Goal: Transaction & Acquisition: Purchase product/service

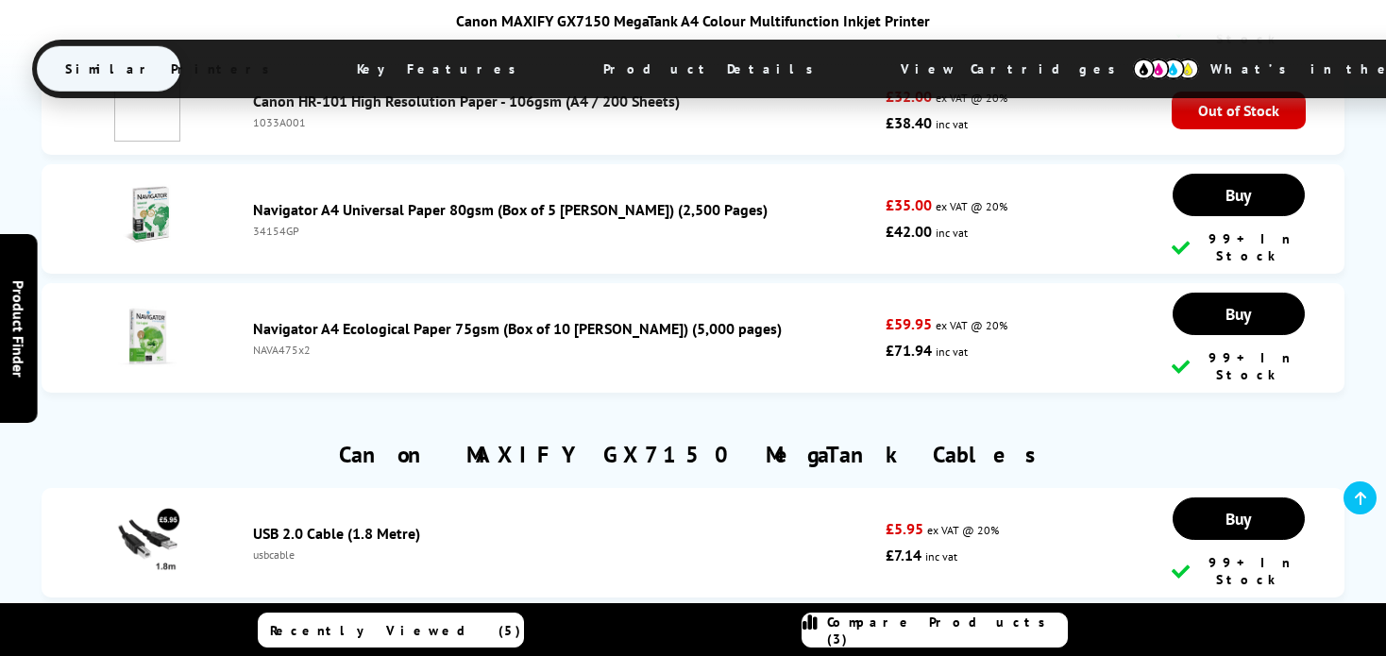
click at [919, 627] on span "Compare Products (3)" at bounding box center [947, 631] width 240 height 34
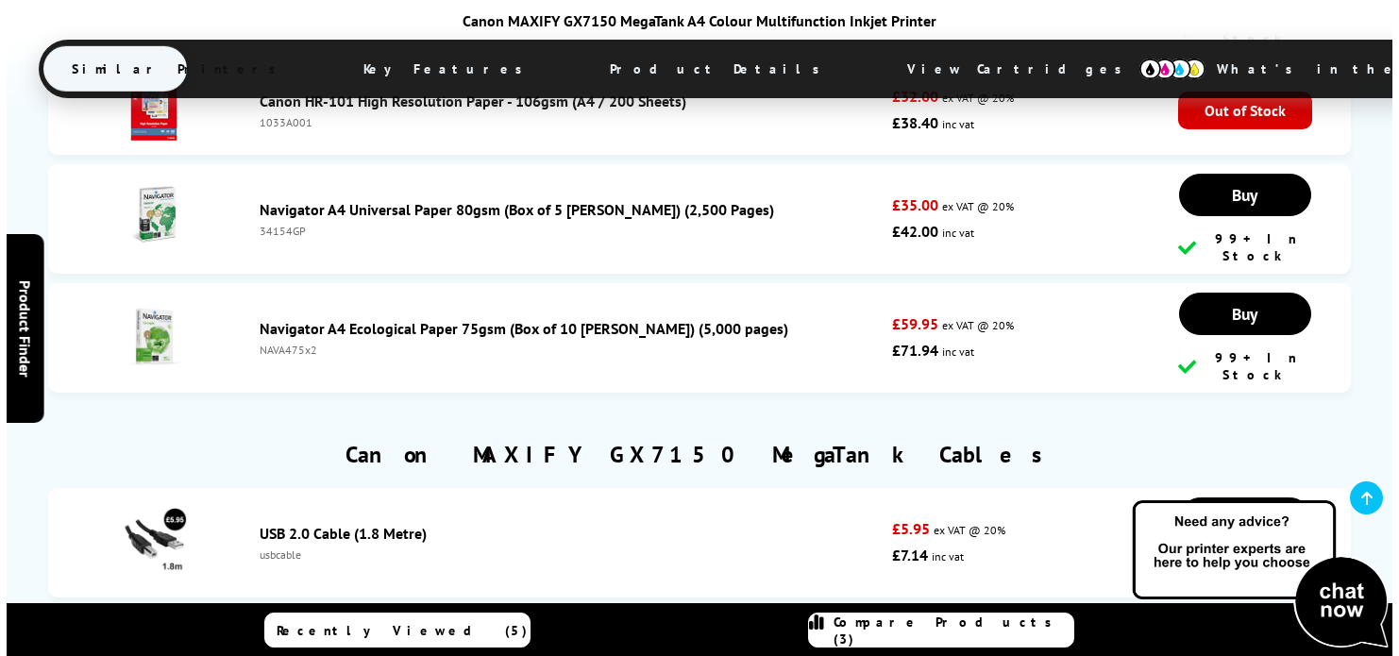
scroll to position [8849, 0]
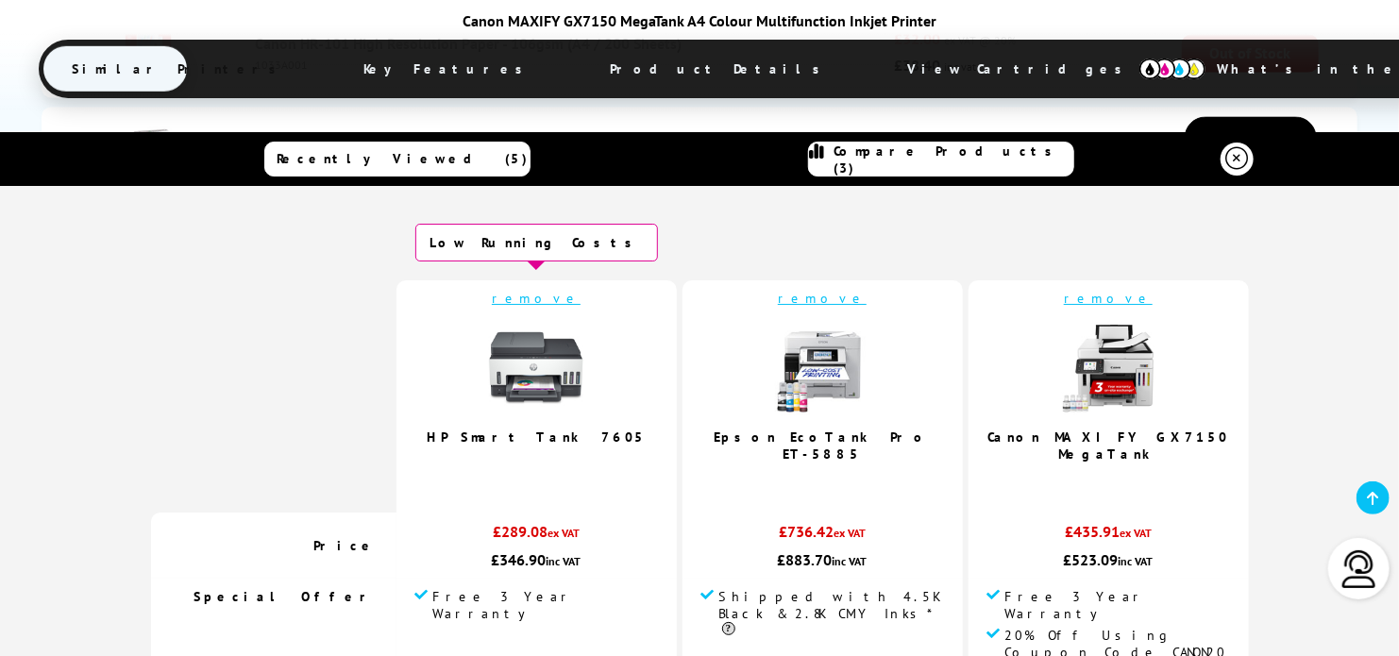
click at [581, 300] on link "remove" at bounding box center [536, 298] width 89 height 17
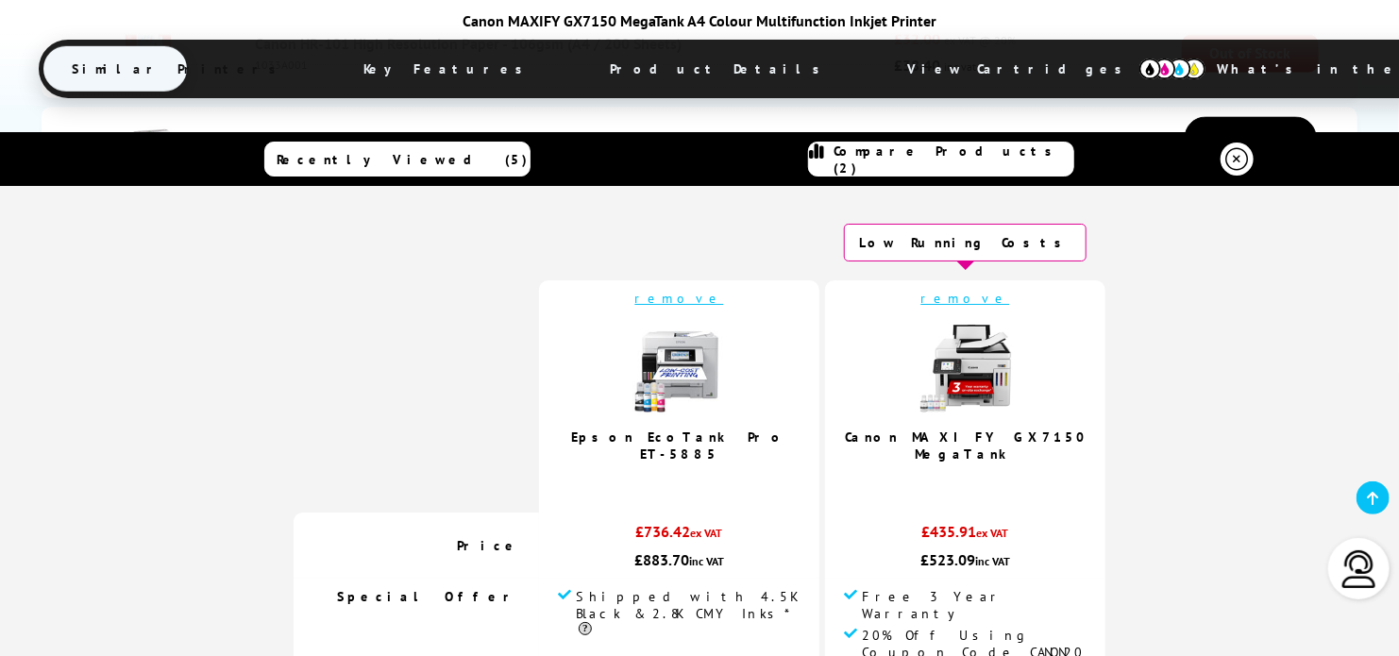
click at [695, 298] on link "remove" at bounding box center [679, 298] width 89 height 17
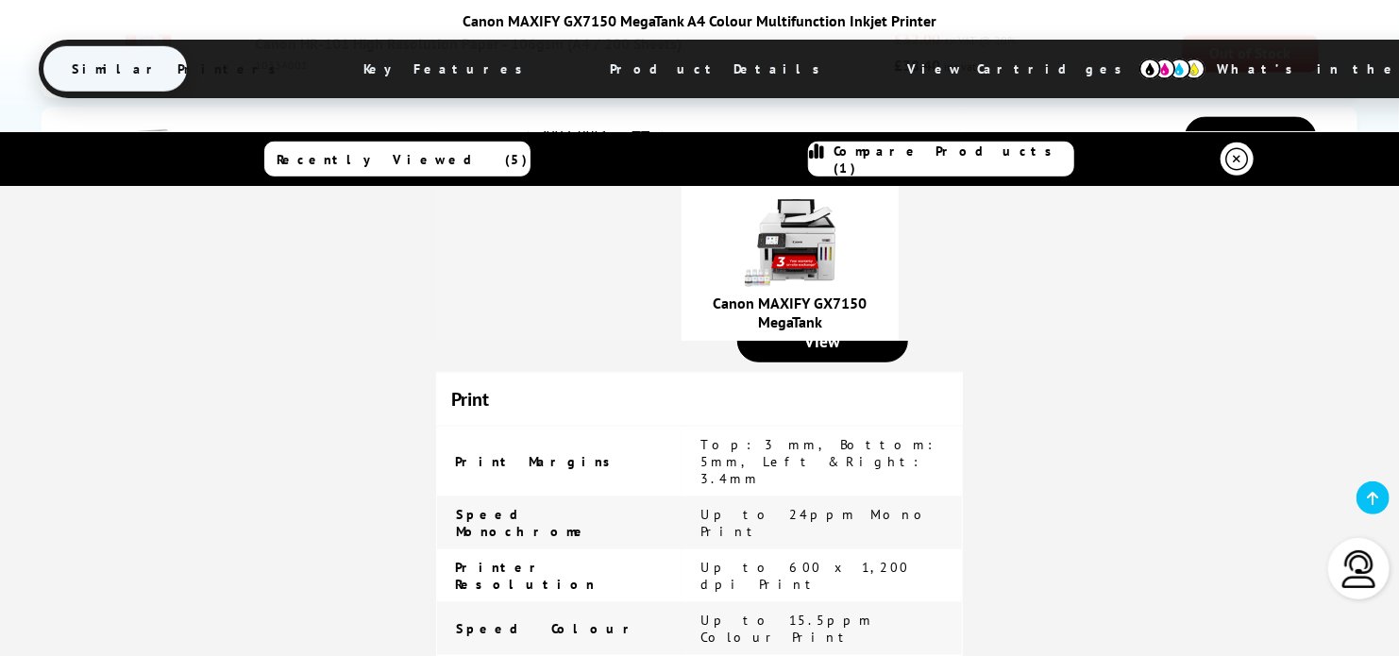
scroll to position [566, 0]
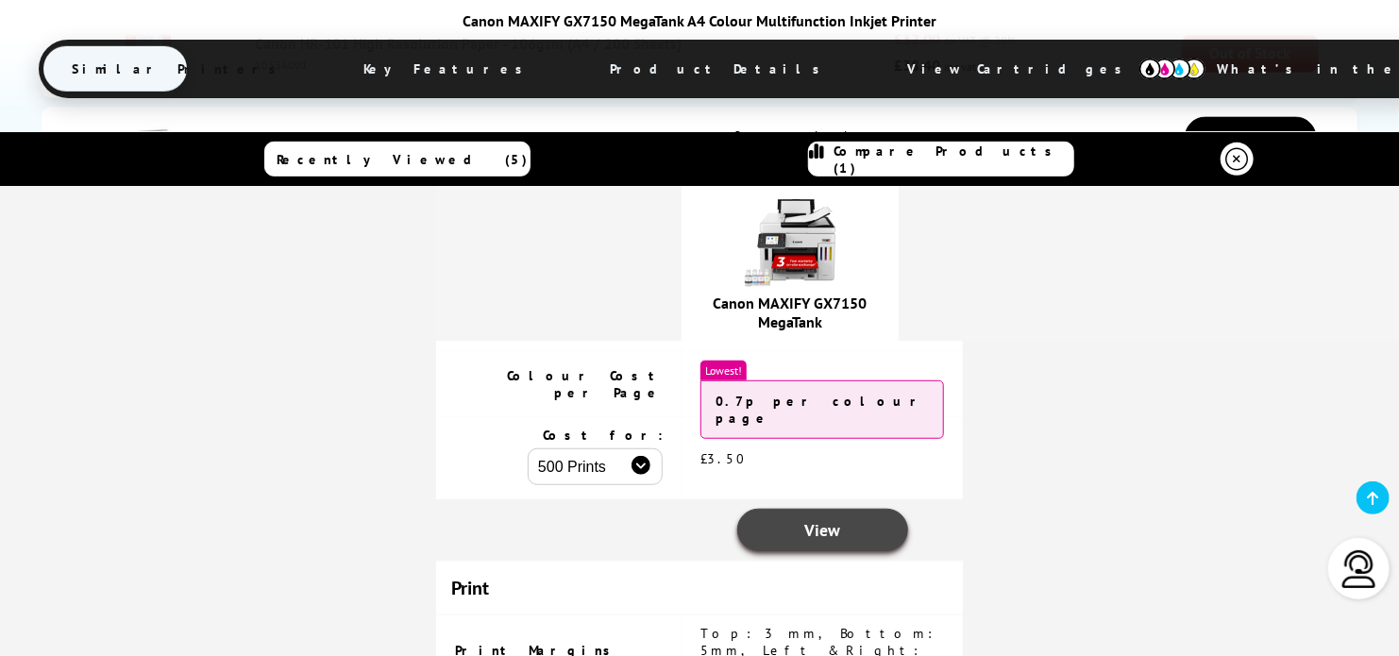
click at [818, 519] on span "View" at bounding box center [822, 530] width 36 height 22
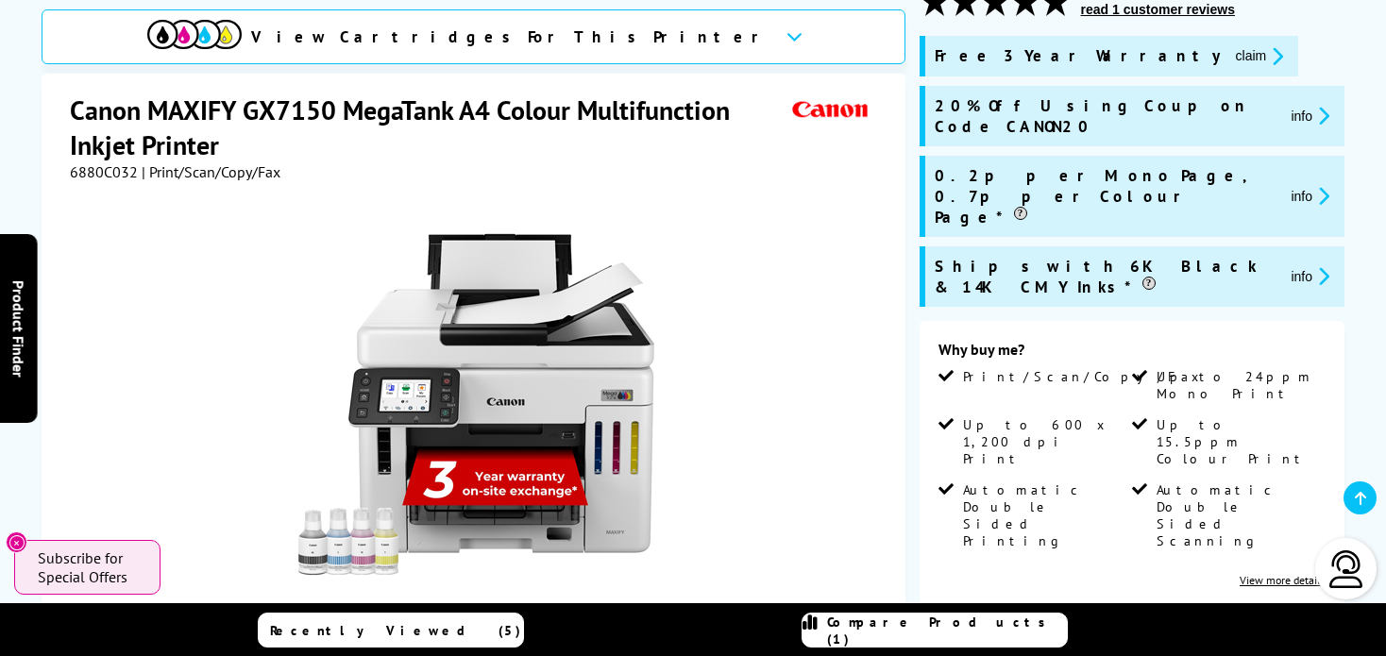
scroll to position [189, 0]
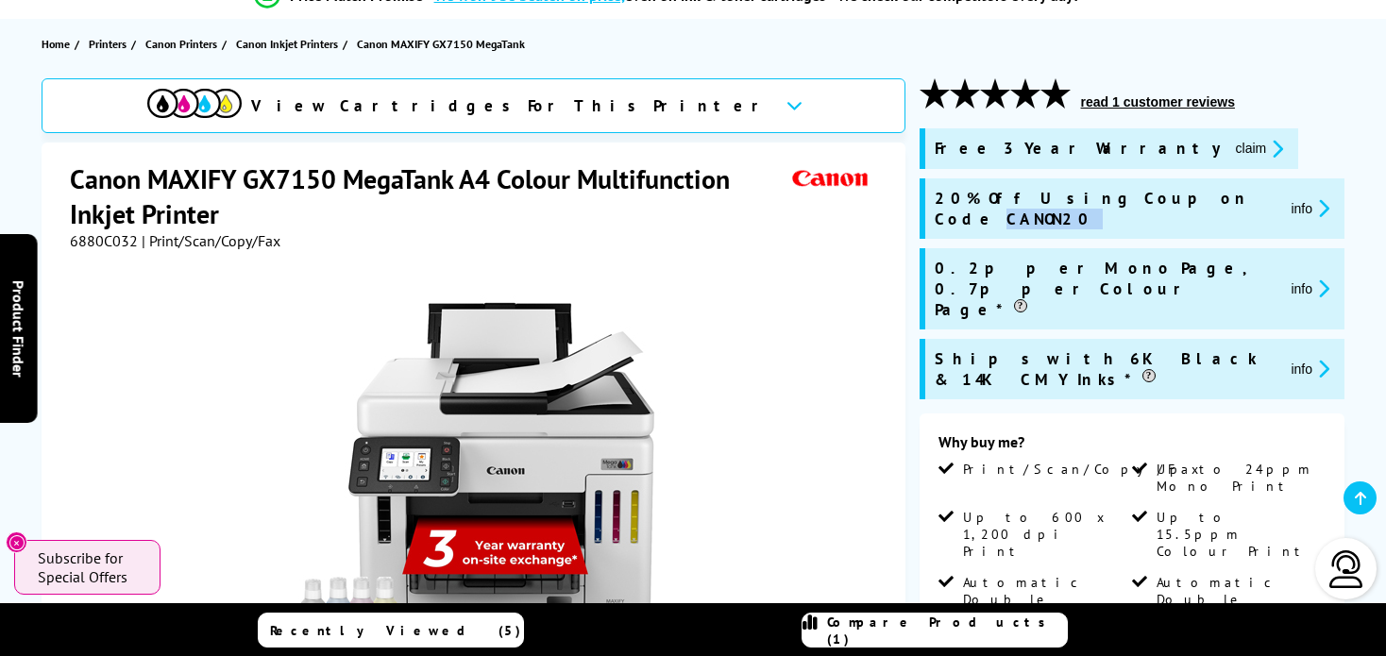
drag, startPoint x: 1130, startPoint y: 198, endPoint x: 1200, endPoint y: 196, distance: 69.9
click at [1200, 196] on div "20% Off Using Coupon Code CANON20 info" at bounding box center [1135, 209] width 400 height 42
copy div "CANON20"
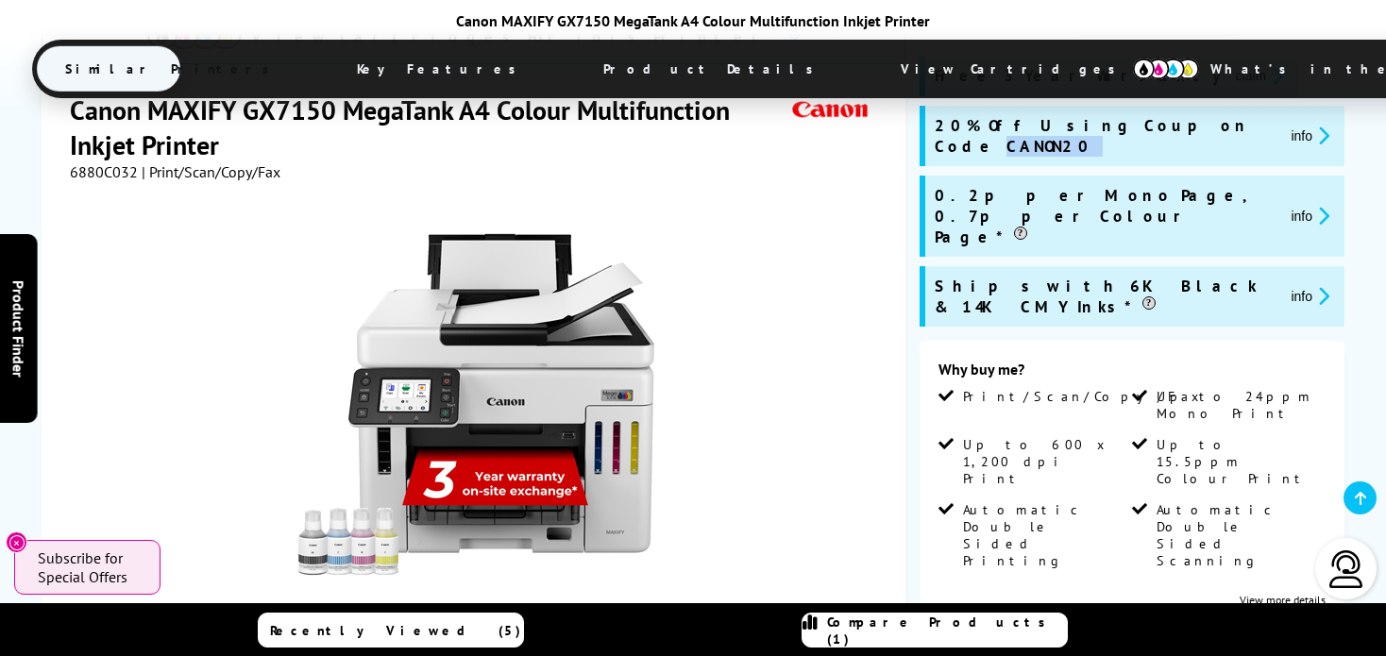
scroll to position [472, 0]
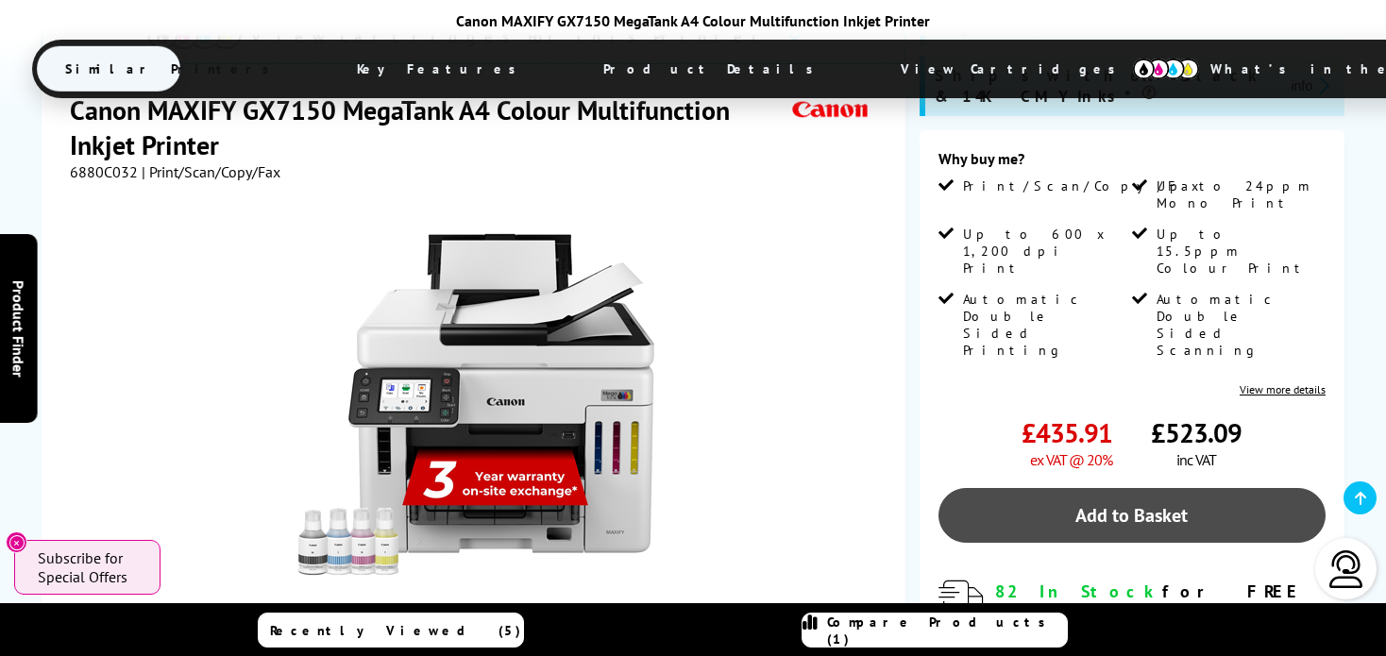
click at [1098, 488] on link "Add to Basket" at bounding box center [1131, 515] width 387 height 55
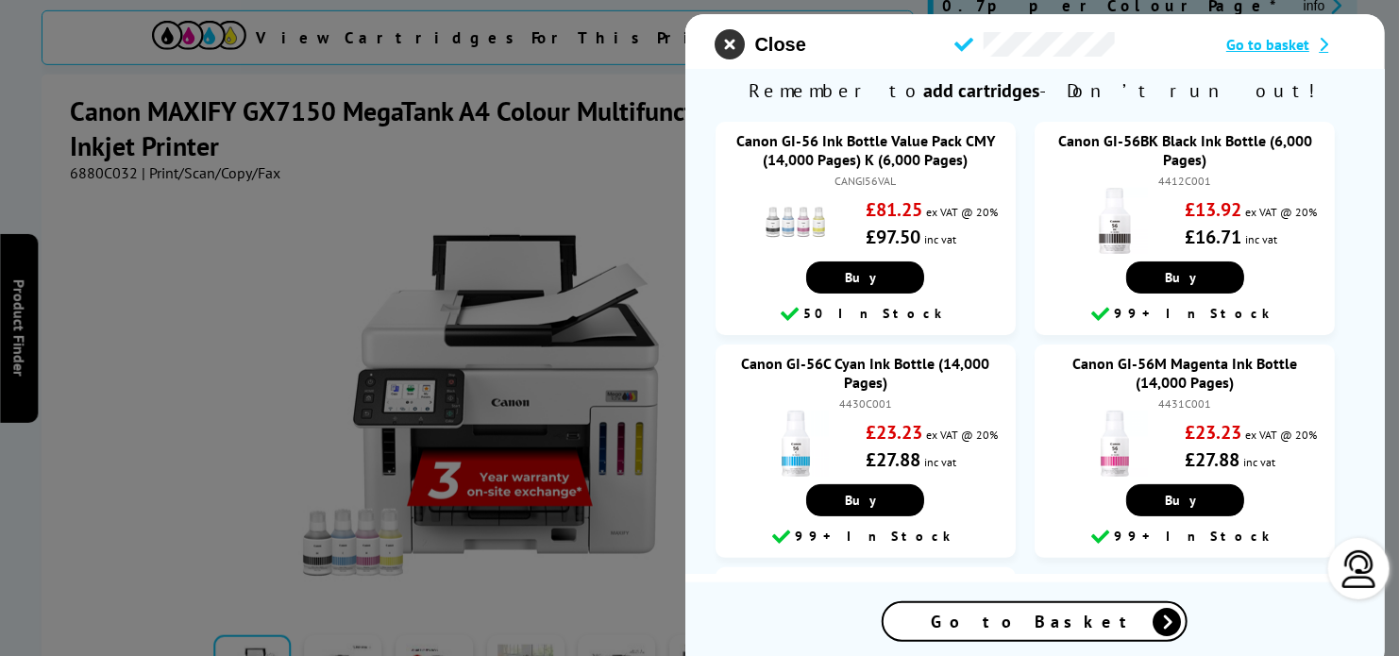
click at [727, 48] on icon "close modal" at bounding box center [731, 44] width 30 height 30
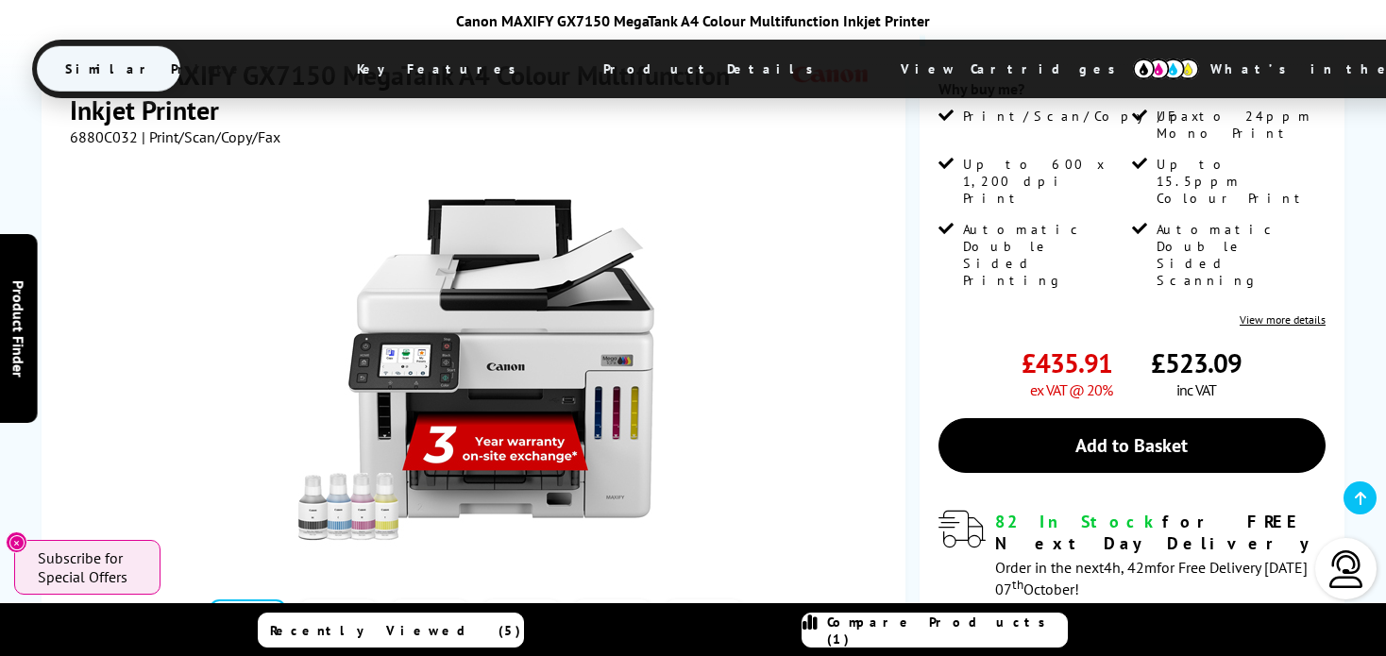
scroll to position [755, 0]
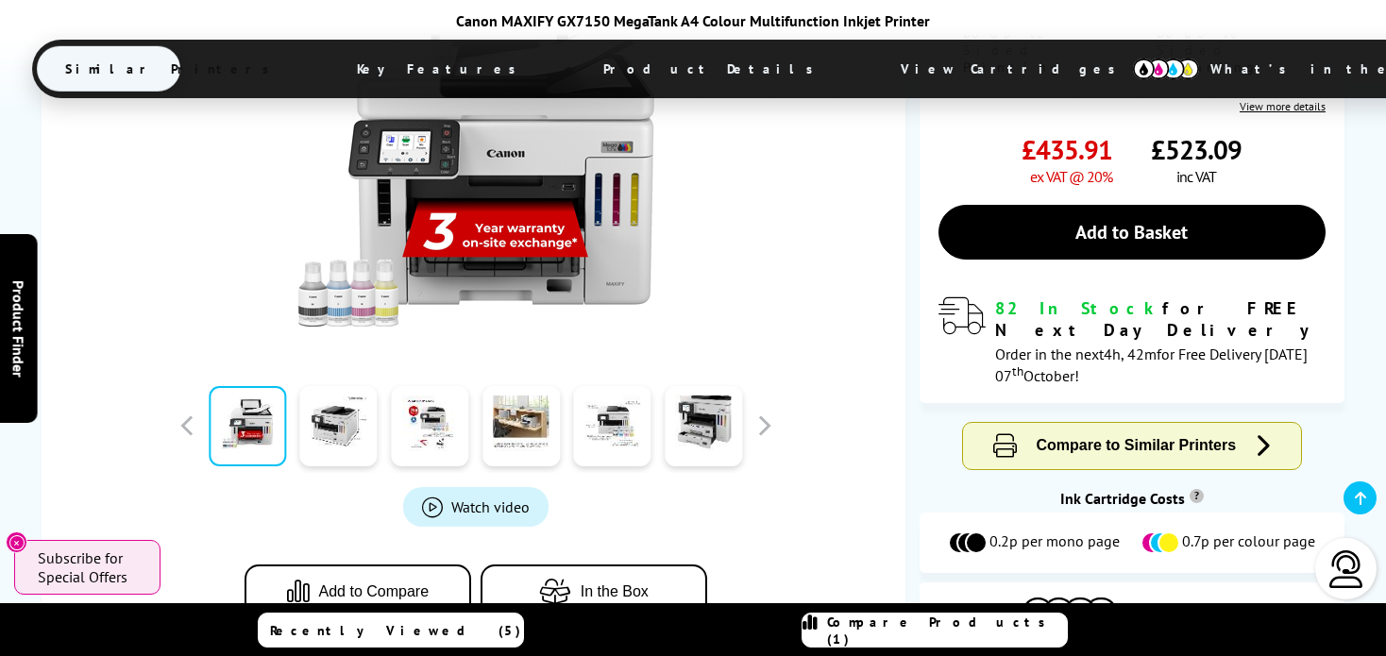
click at [592, 583] on span "In the Box" at bounding box center [615, 591] width 68 height 17
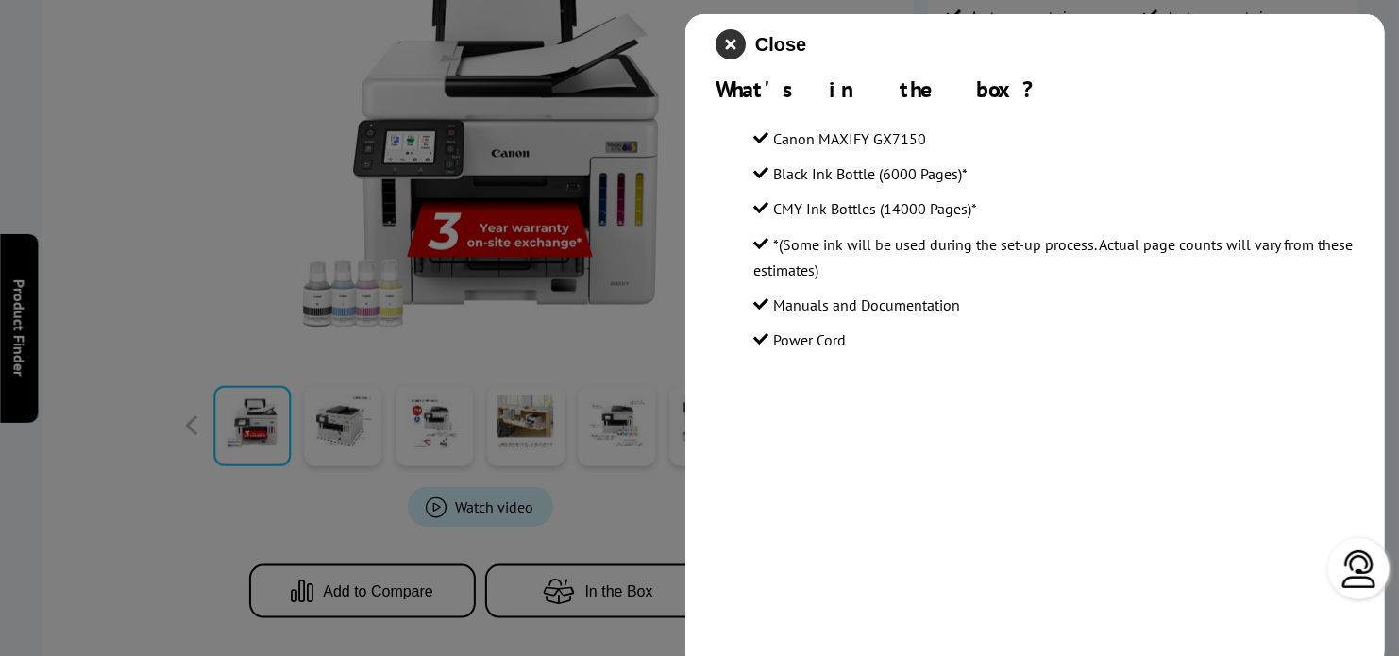
click at [726, 44] on icon "close modal" at bounding box center [731, 44] width 30 height 30
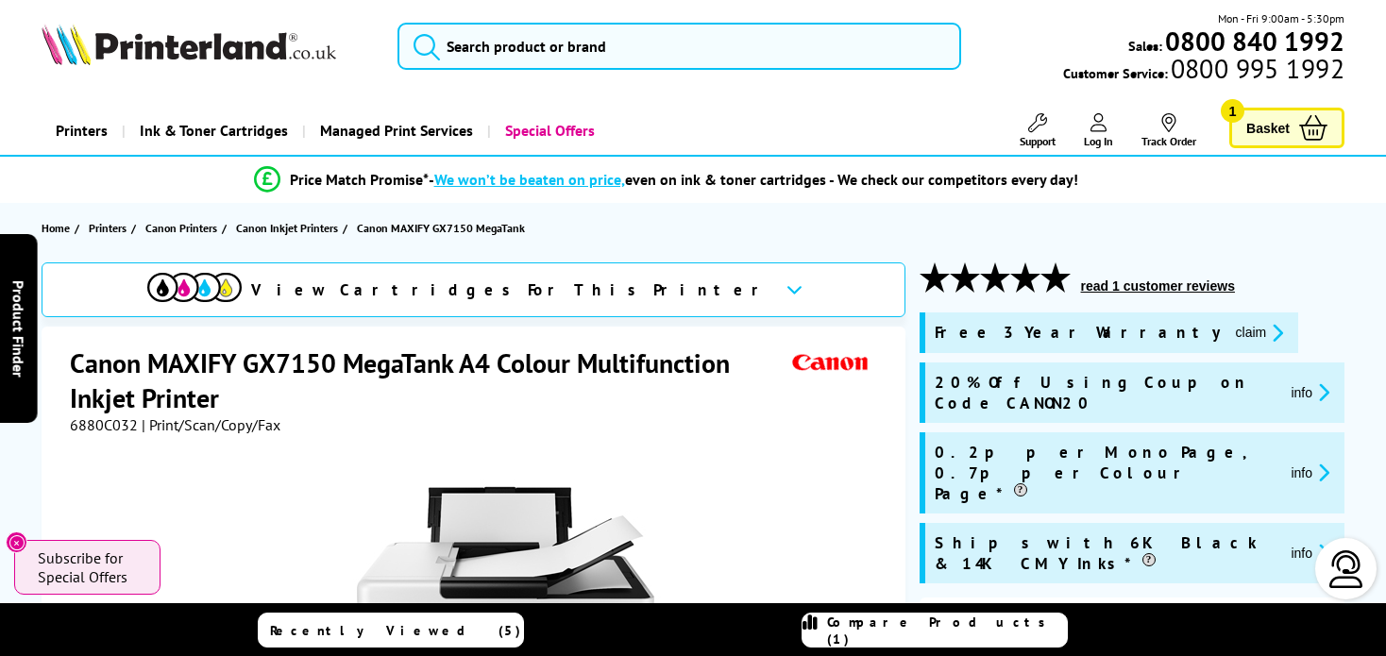
scroll to position [0, 0]
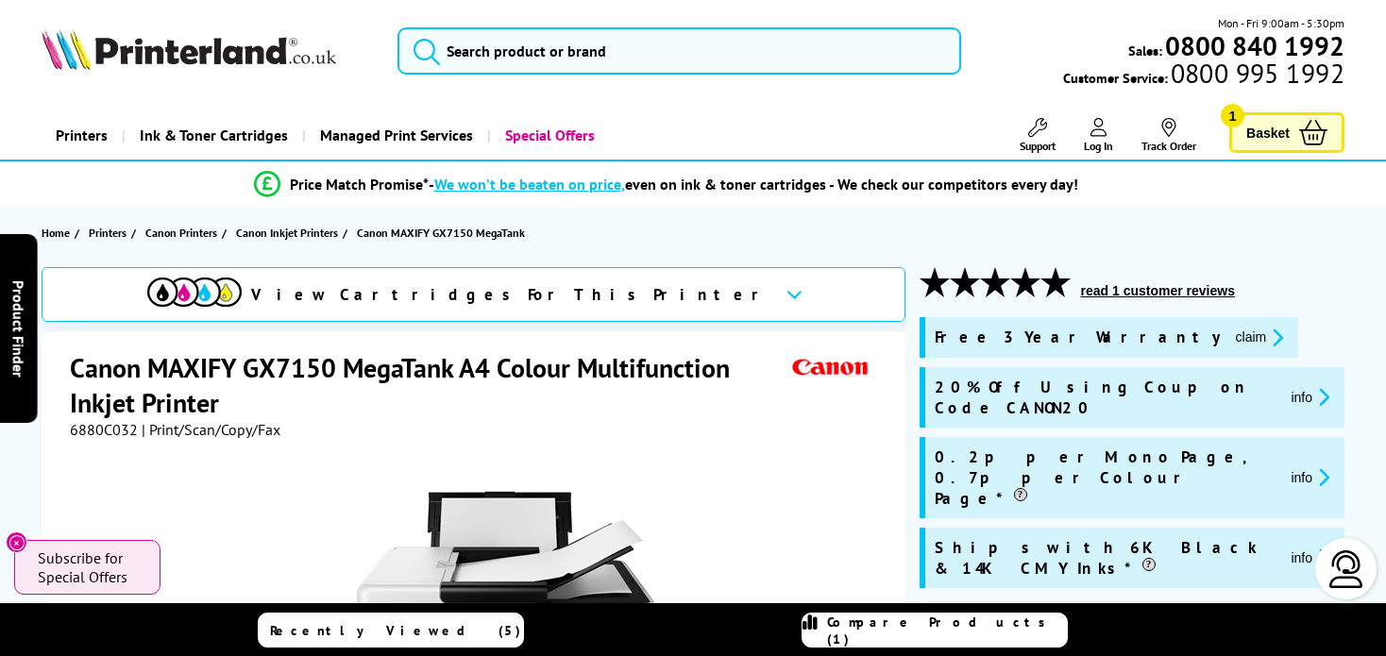
click at [1254, 132] on span "Basket" at bounding box center [1267, 132] width 43 height 25
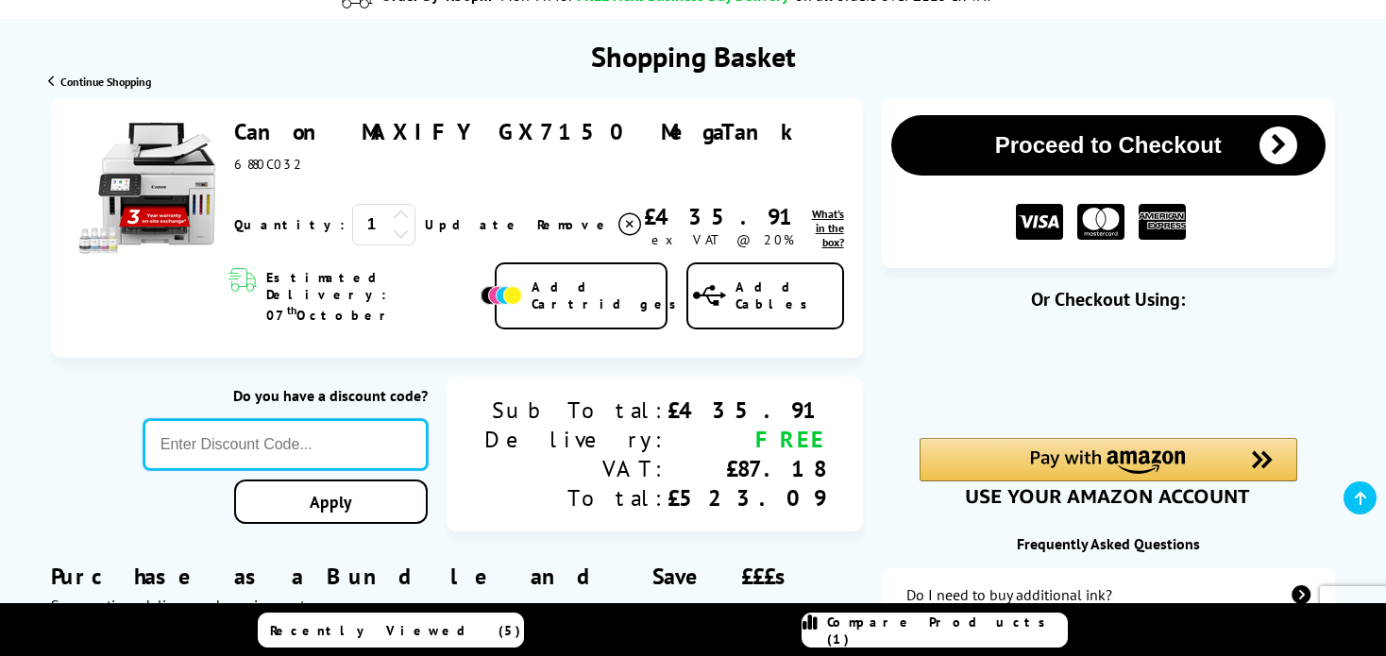
paste input "CANON20"
type input "CANON20"
click at [447, 483] on div "Proceed to Checkout Shopping Basket 1 Update" at bounding box center [693, 549] width 1386 height 903
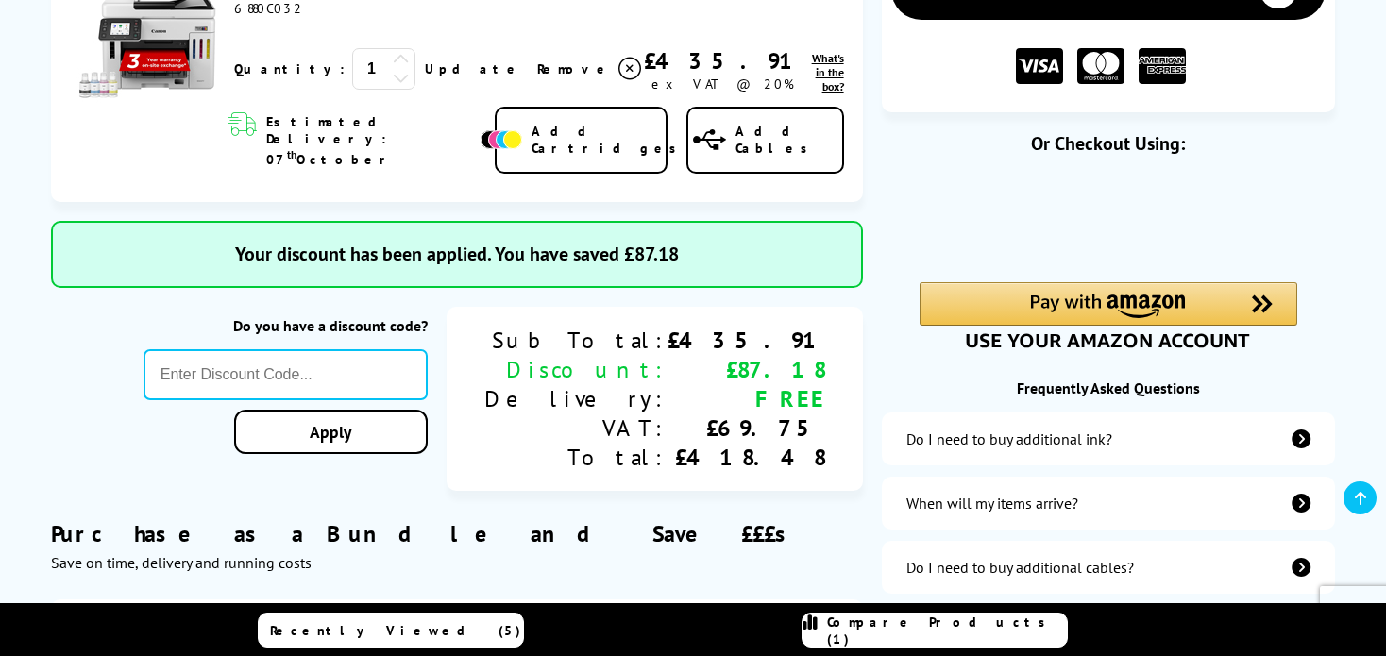
scroll to position [378, 0]
